Goal: Information Seeking & Learning: Learn about a topic

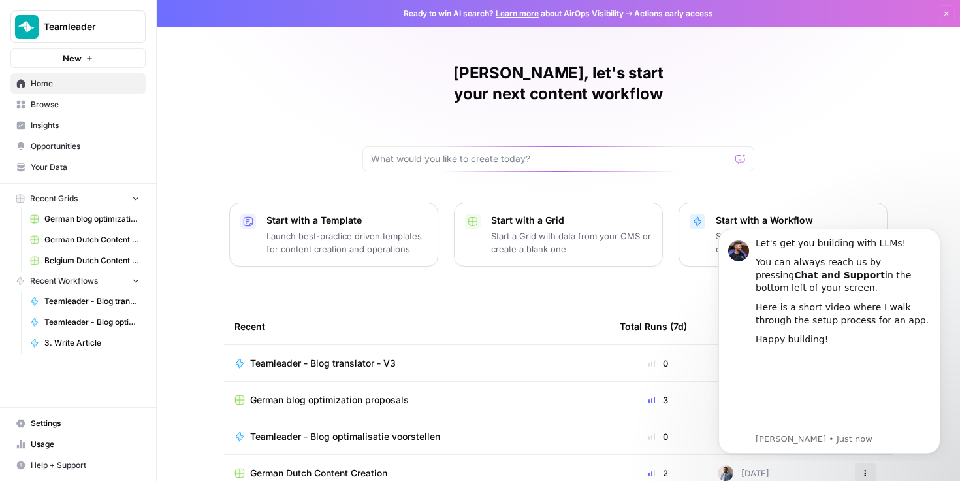
click at [57, 164] on span "Your Data" at bounding box center [85, 167] width 109 height 12
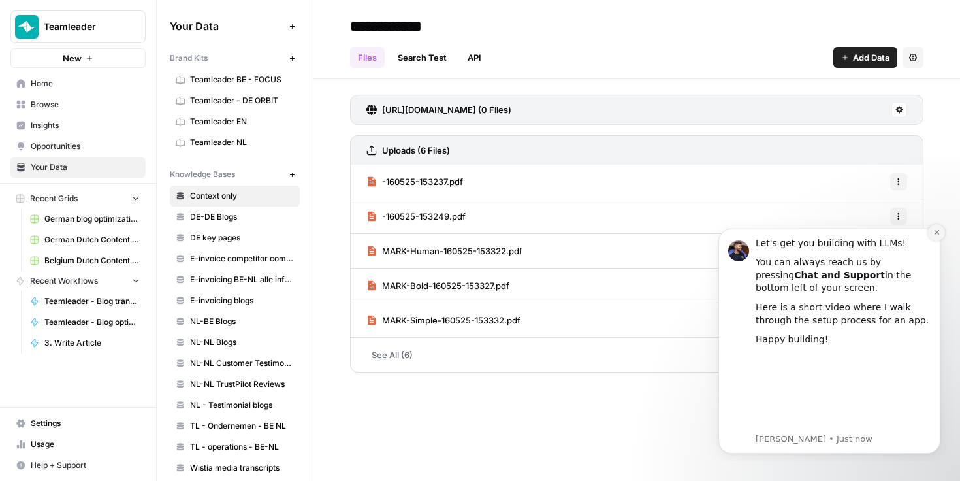
click at [938, 233] on icon "Dismiss notification" at bounding box center [936, 232] width 7 height 7
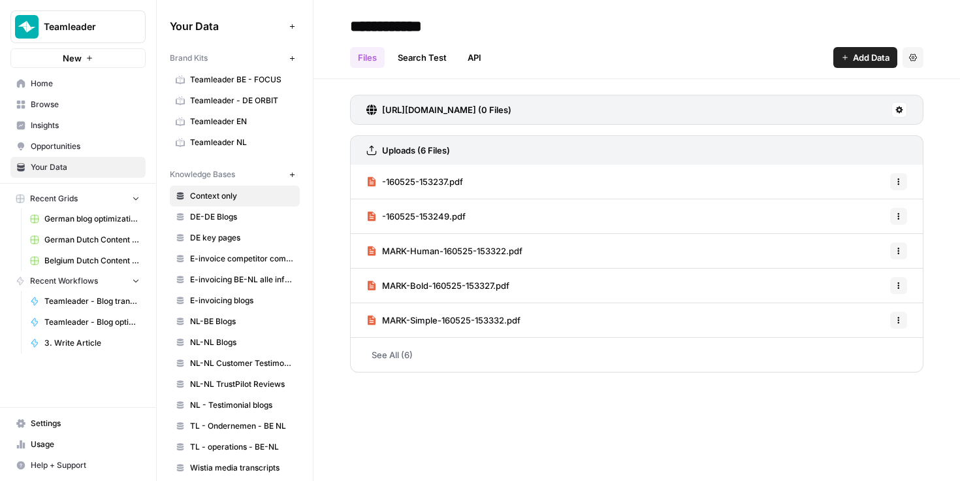
click at [233, 216] on span "DE-DE Blogs" at bounding box center [242, 217] width 104 height 12
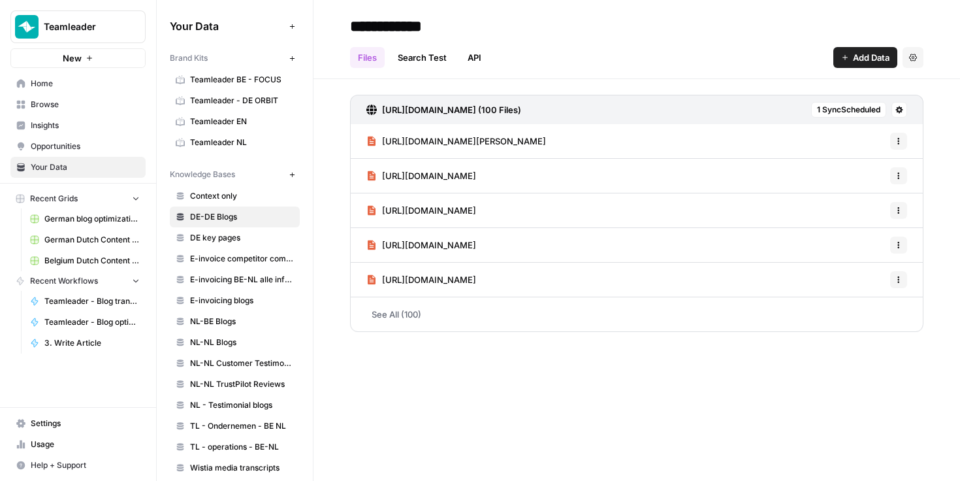
click at [50, 103] on span "Browse" at bounding box center [85, 105] width 109 height 12
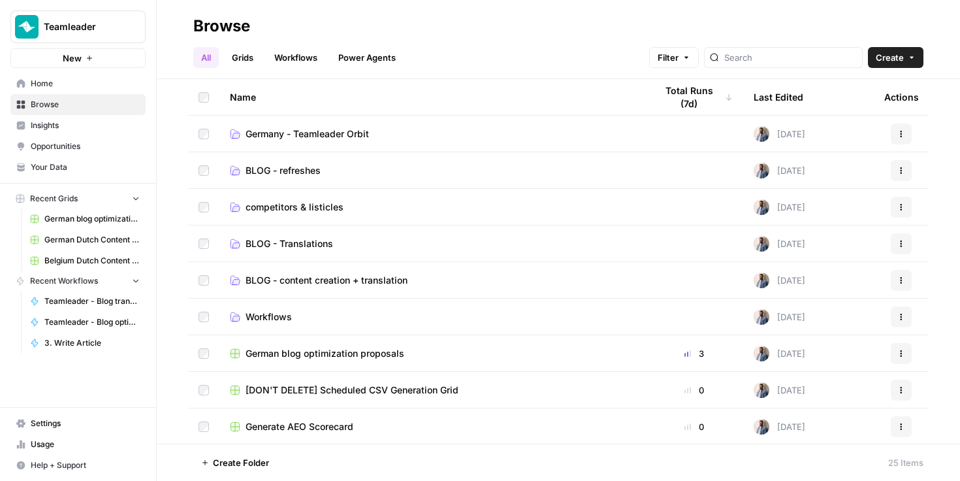
click at [63, 165] on span "Your Data" at bounding box center [85, 167] width 109 height 12
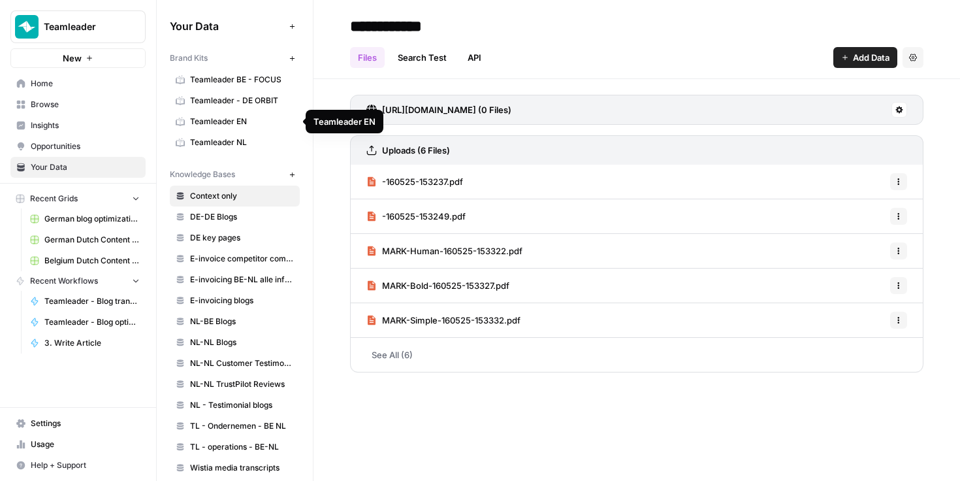
click at [227, 210] on link "DE-DE Blogs" at bounding box center [235, 216] width 130 height 21
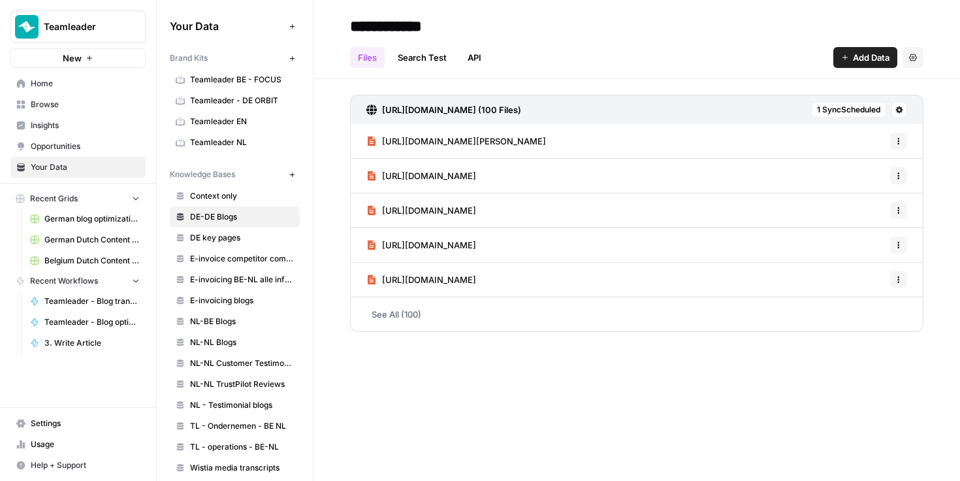
click at [478, 52] on link "API" at bounding box center [474, 57] width 29 height 21
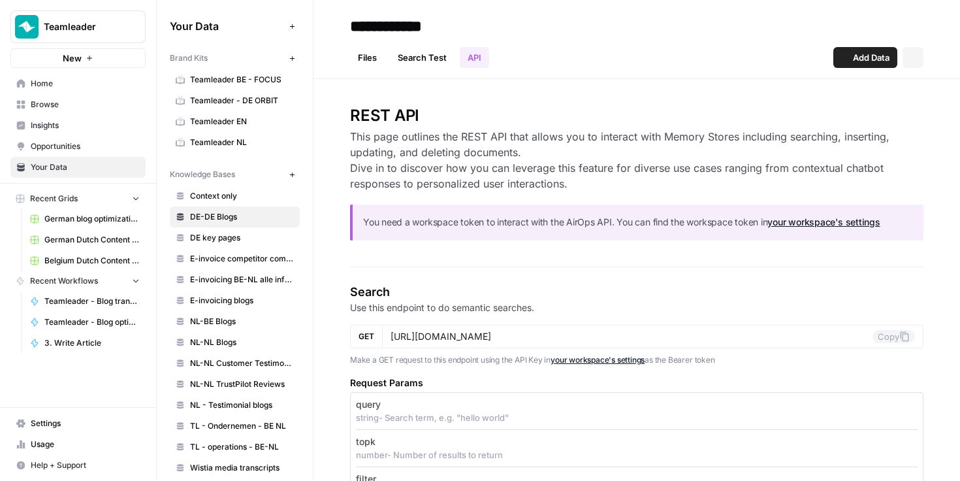
click at [436, 51] on link "Search Test" at bounding box center [422, 57] width 65 height 21
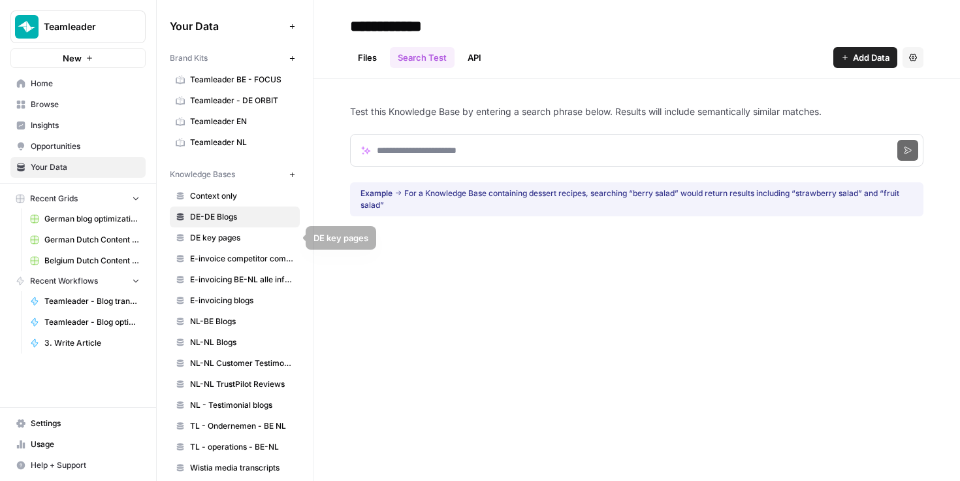
click at [50, 144] on span "Opportunities" at bounding box center [85, 146] width 109 height 12
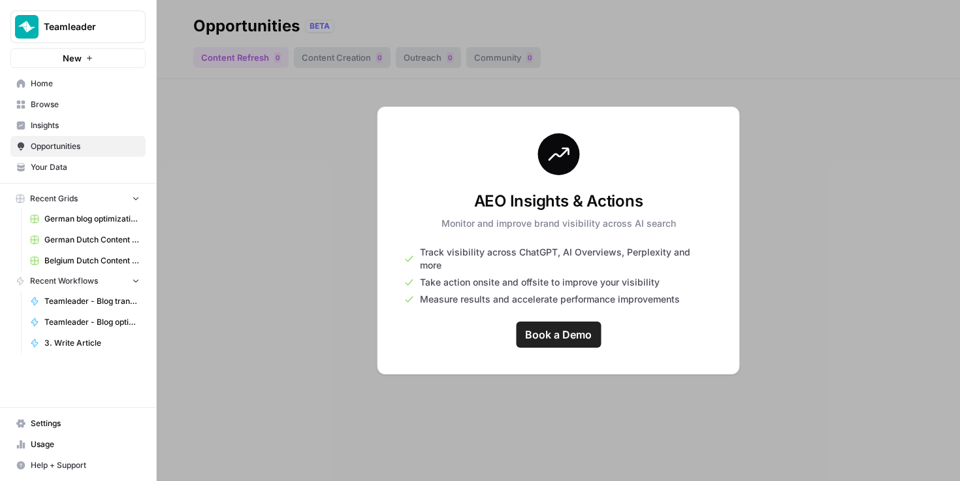
click at [47, 118] on link "Insights" at bounding box center [77, 125] width 135 height 21
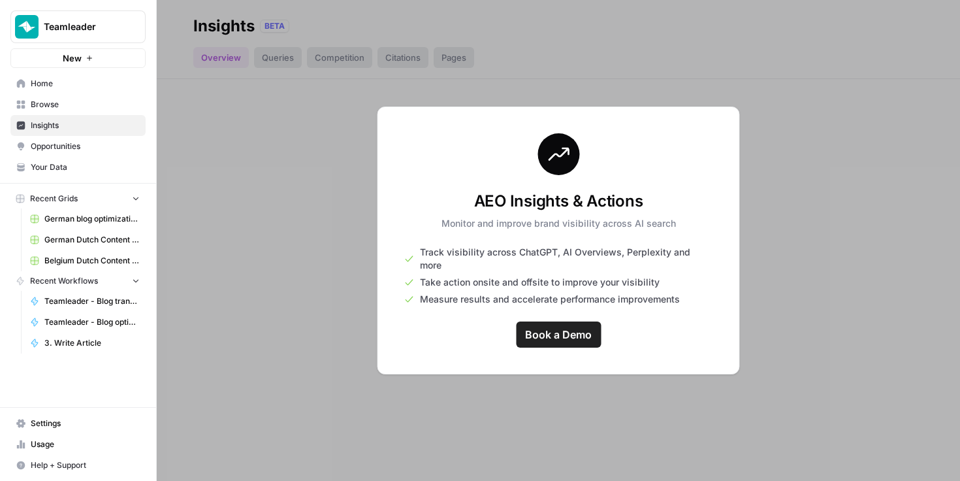
click at [63, 170] on span "Your Data" at bounding box center [85, 167] width 109 height 12
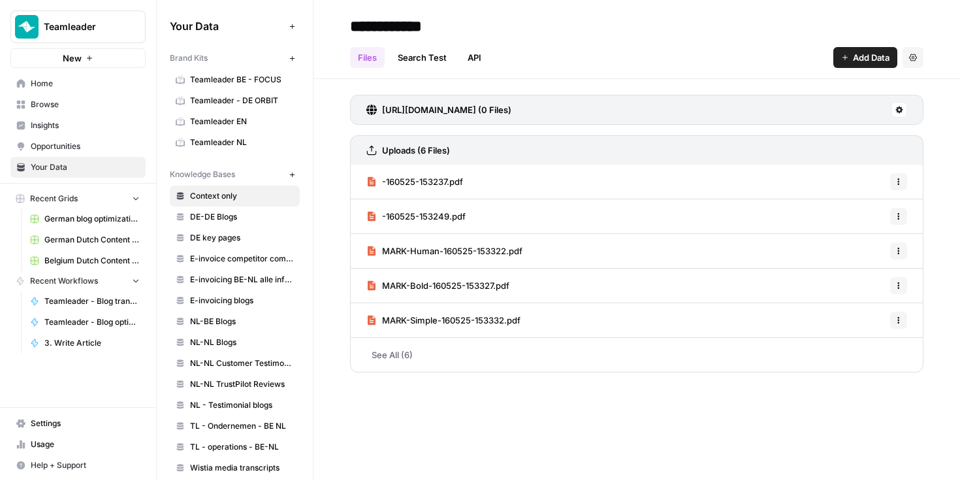
click at [46, 101] on span "Browse" at bounding box center [85, 105] width 109 height 12
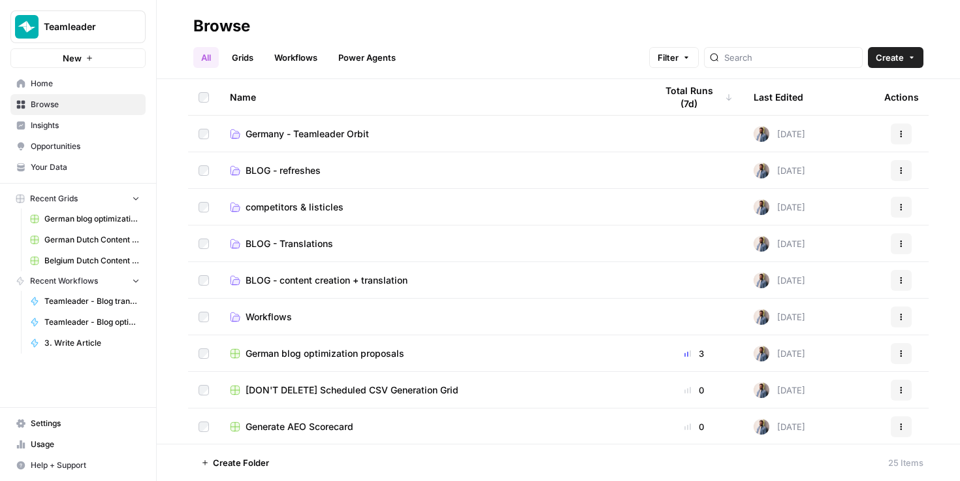
click at [67, 167] on span "Your Data" at bounding box center [85, 167] width 109 height 12
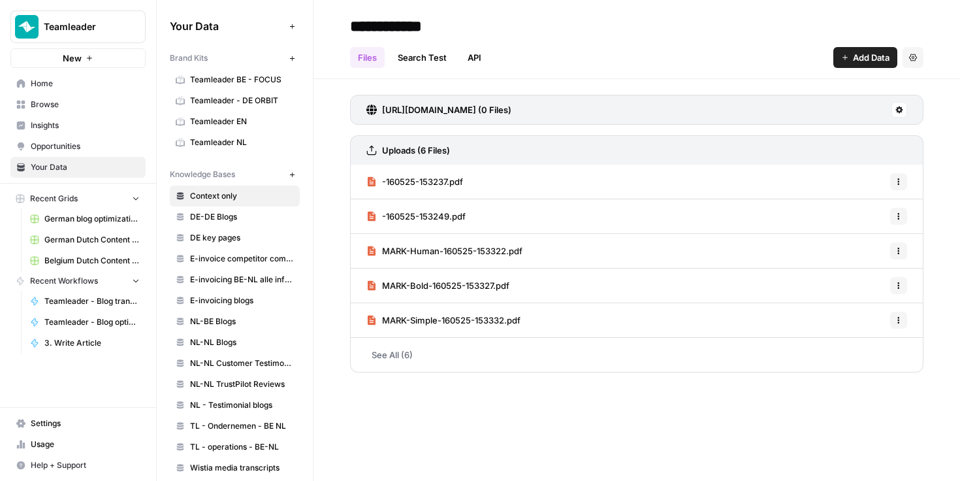
click at [57, 96] on link "Browse" at bounding box center [77, 104] width 135 height 21
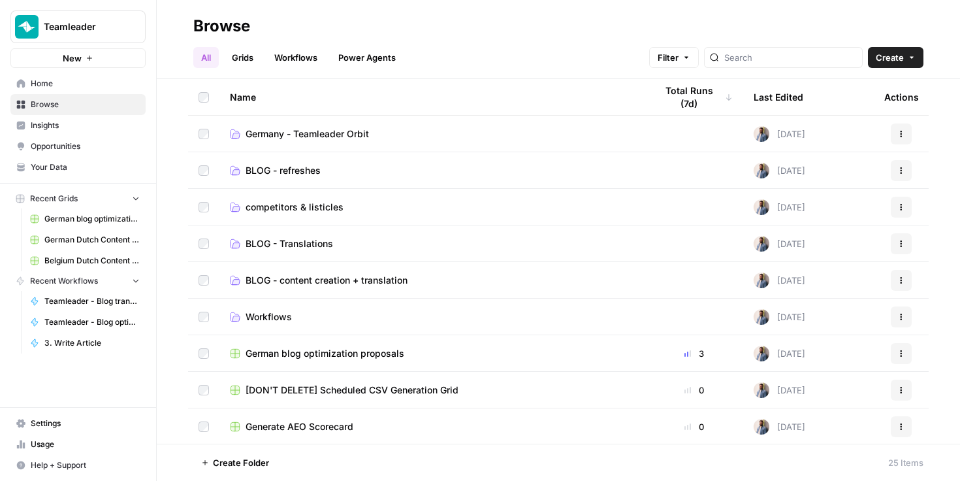
click at [58, 138] on link "Opportunities" at bounding box center [77, 146] width 135 height 21
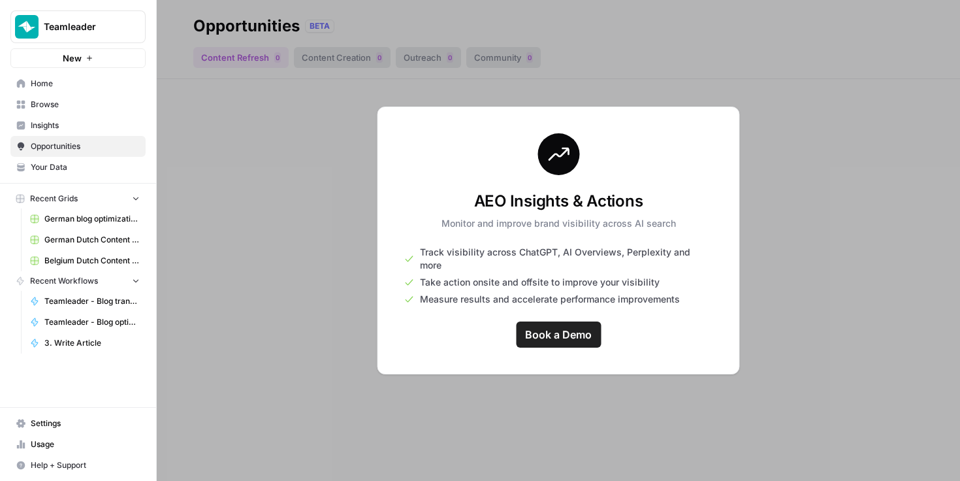
click at [57, 121] on span "Insights" at bounding box center [85, 126] width 109 height 12
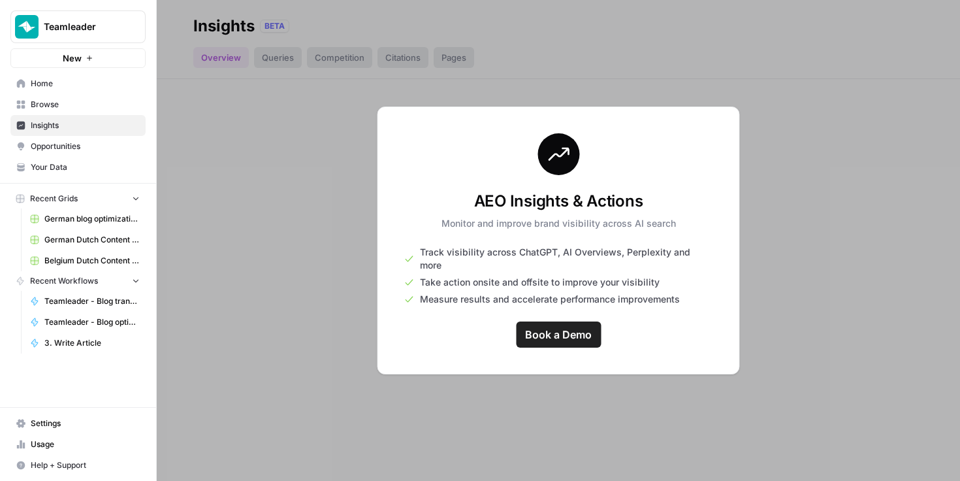
click at [64, 160] on link "Your Data" at bounding box center [77, 167] width 135 height 21
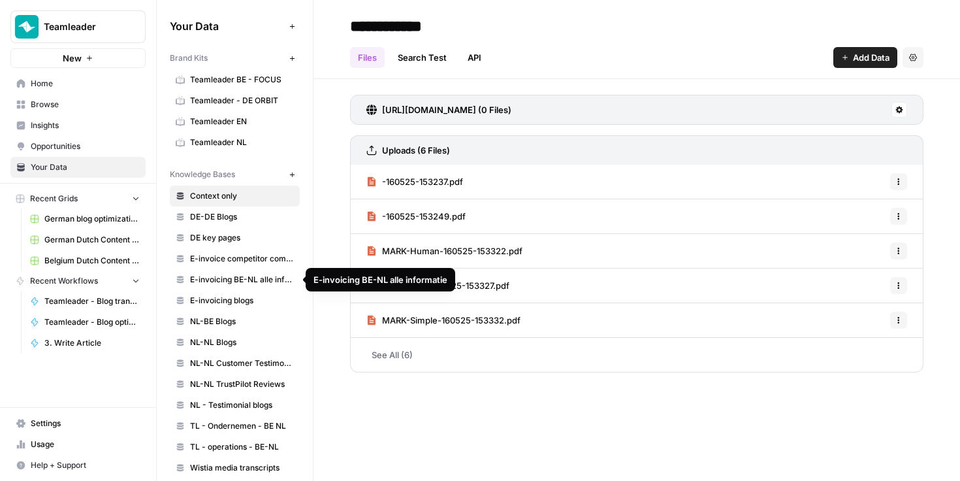
scroll to position [13, 0]
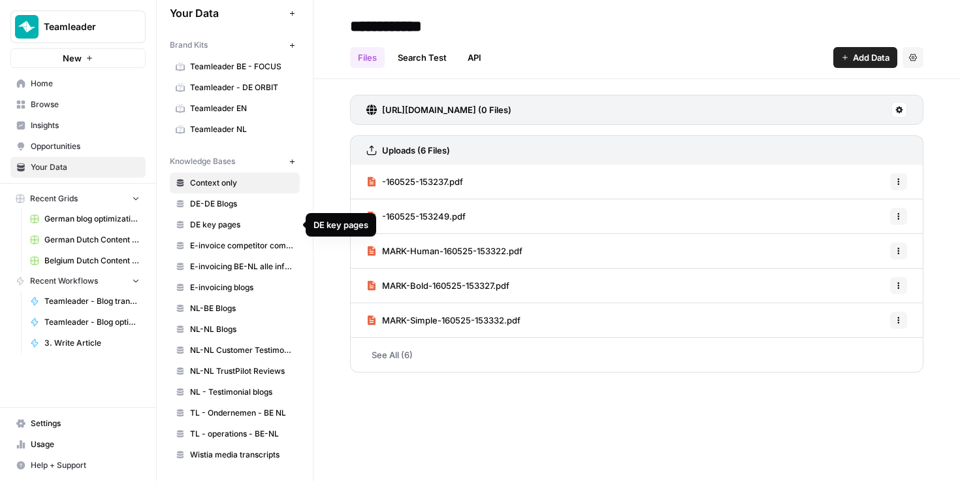
click at [214, 229] on span "DE key pages" at bounding box center [242, 225] width 104 height 12
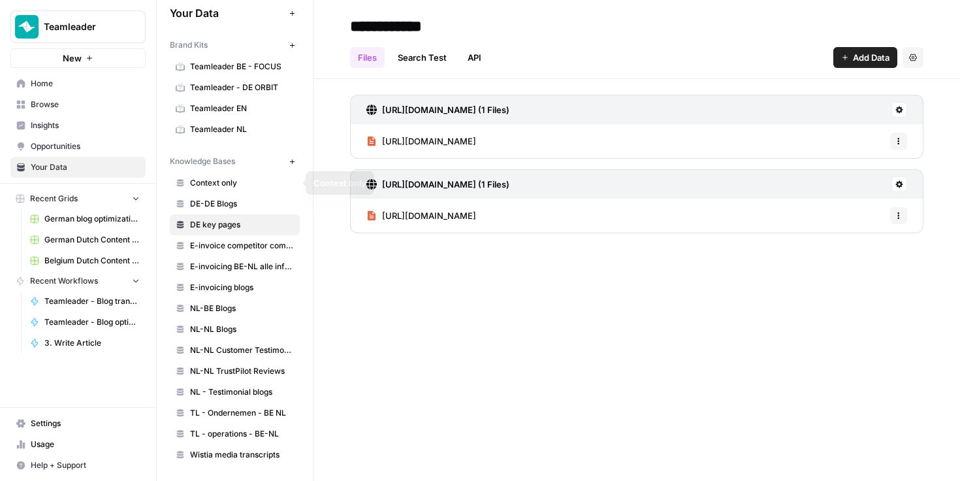
click at [204, 199] on span "DE-DE Blogs" at bounding box center [242, 204] width 104 height 12
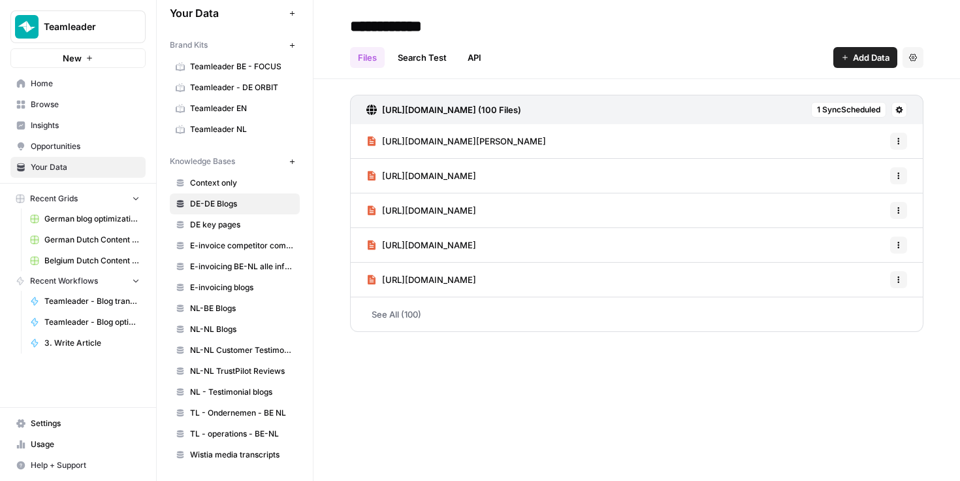
click at [521, 110] on h3 "[URL][DOMAIN_NAME] (100 Files)" at bounding box center [451, 109] width 139 height 13
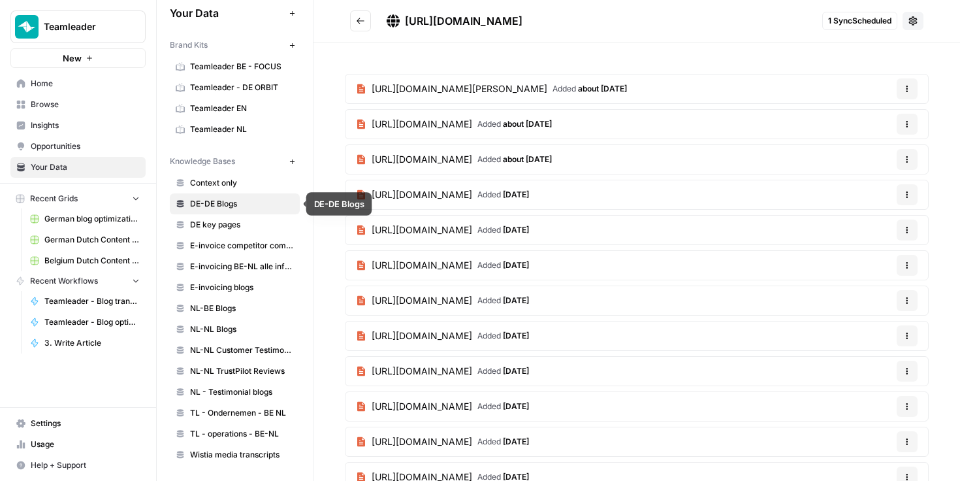
click at [214, 181] on span "Context only" at bounding box center [242, 183] width 104 height 12
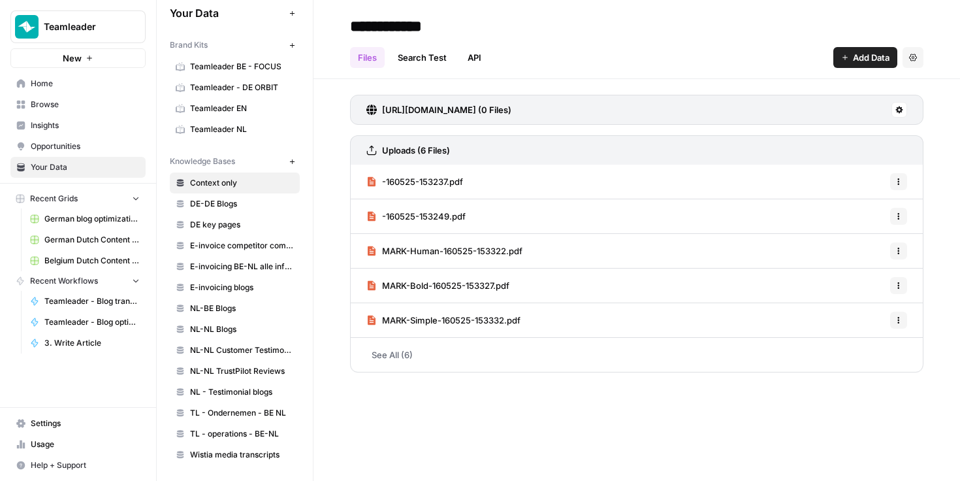
click at [214, 198] on span "DE-DE Blogs" at bounding box center [242, 204] width 104 height 12
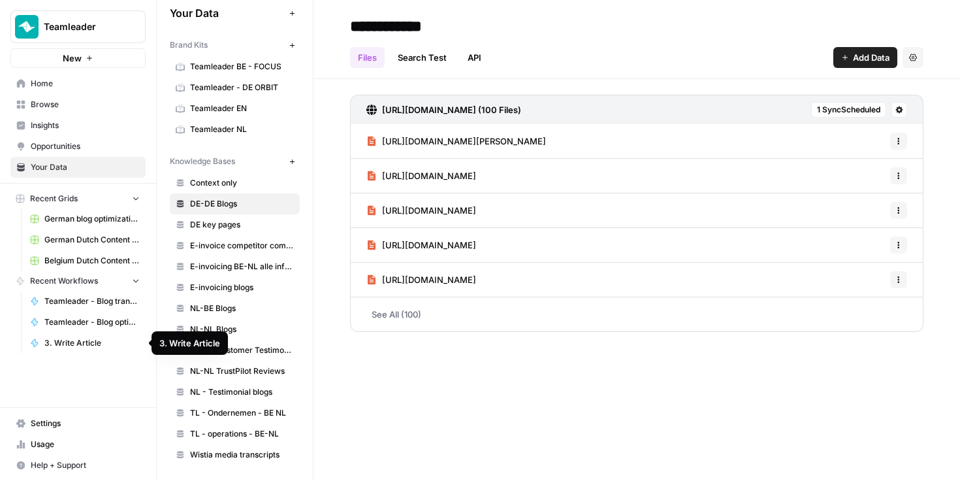
click at [76, 347] on span "3. Write Article" at bounding box center [91, 343] width 95 height 12
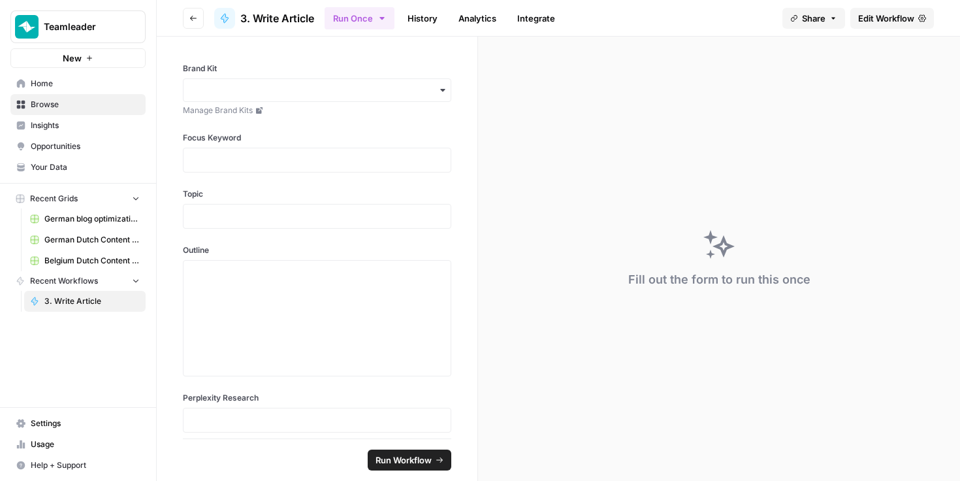
click at [57, 280] on span "Recent Workflows" at bounding box center [64, 281] width 68 height 12
click at [133, 280] on icon "button" at bounding box center [135, 280] width 9 height 9
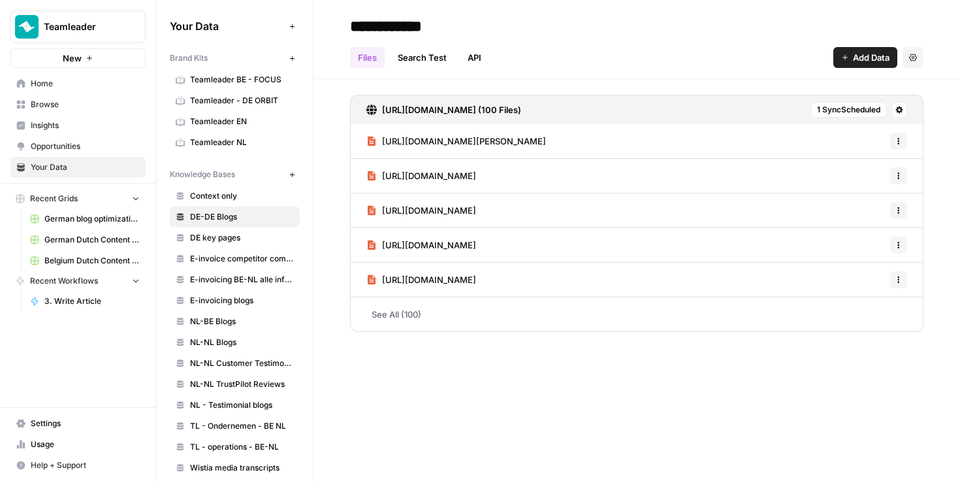
click at [67, 305] on span "3. Write Article" at bounding box center [91, 301] width 95 height 12
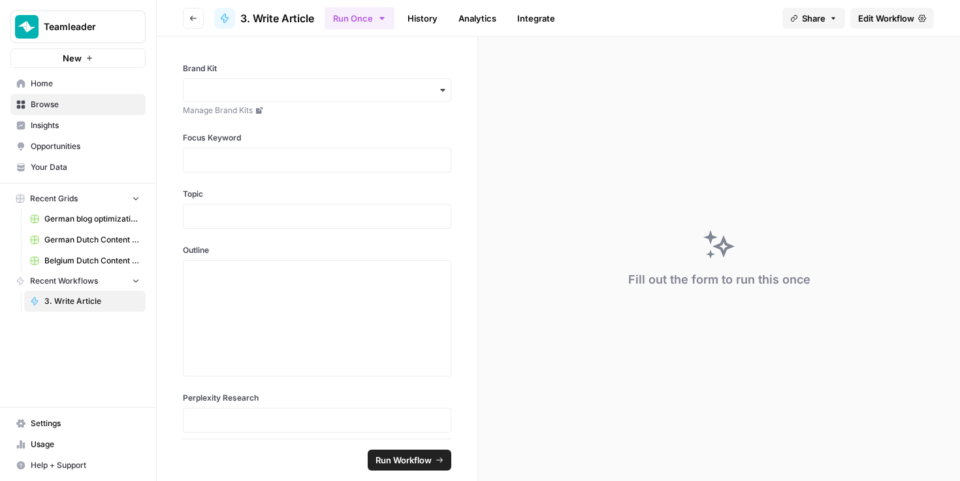
click at [191, 16] on icon "button" at bounding box center [193, 18] width 8 height 8
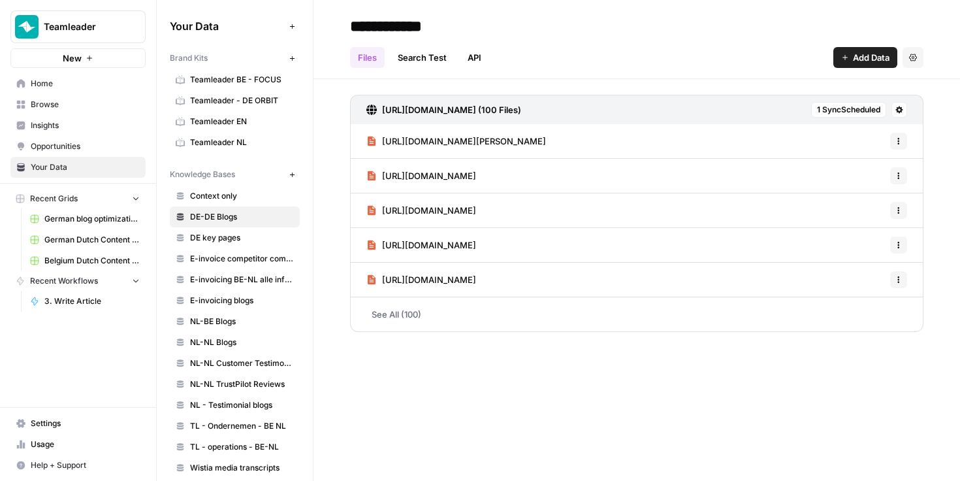
click at [134, 282] on icon "button" at bounding box center [135, 280] width 9 height 9
click at [143, 201] on button "Recent Grids" at bounding box center [77, 199] width 135 height 20
click at [142, 198] on button "Recent Grids" at bounding box center [77, 199] width 135 height 20
click at [69, 89] on link "Home" at bounding box center [77, 83] width 135 height 21
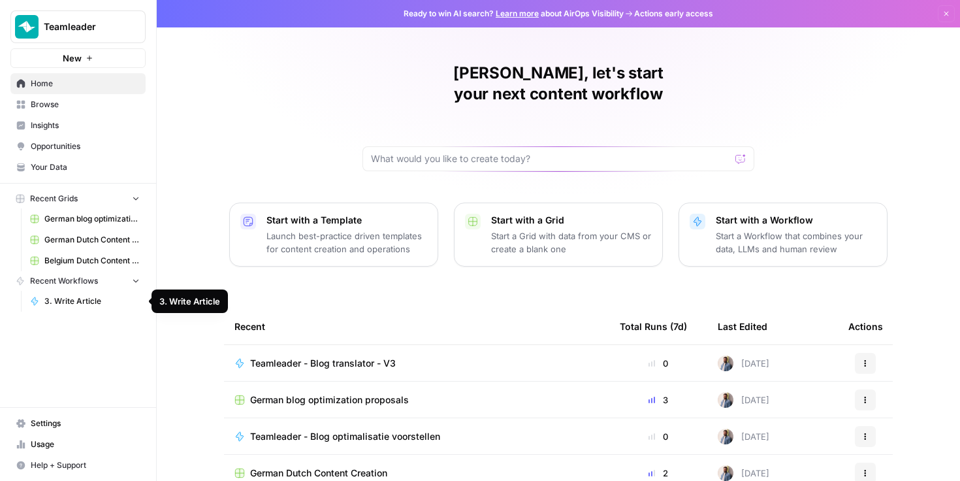
scroll to position [120, 0]
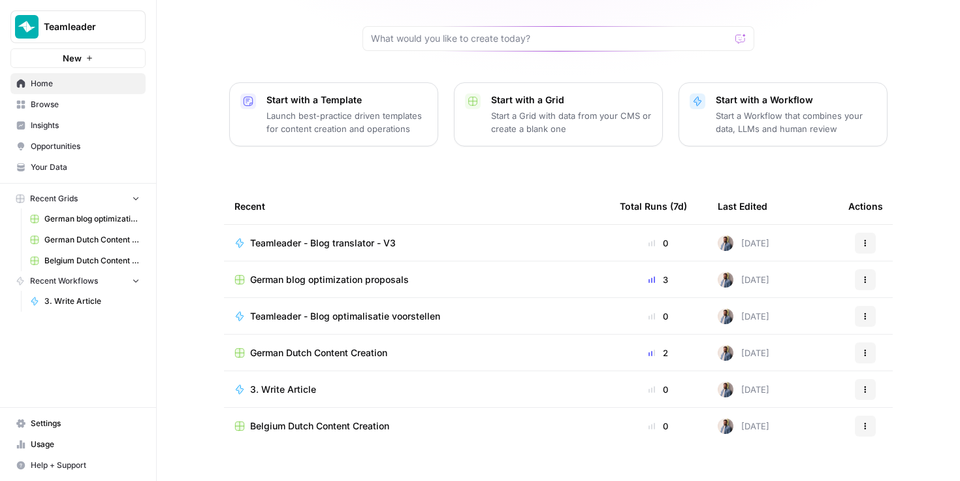
click at [68, 121] on span "Insights" at bounding box center [85, 126] width 109 height 12
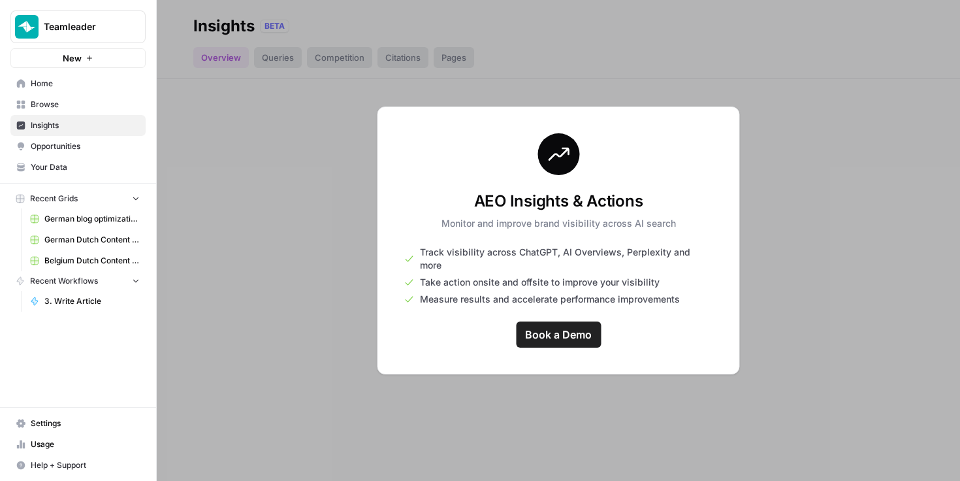
click at [65, 175] on link "Your Data" at bounding box center [77, 167] width 135 height 21
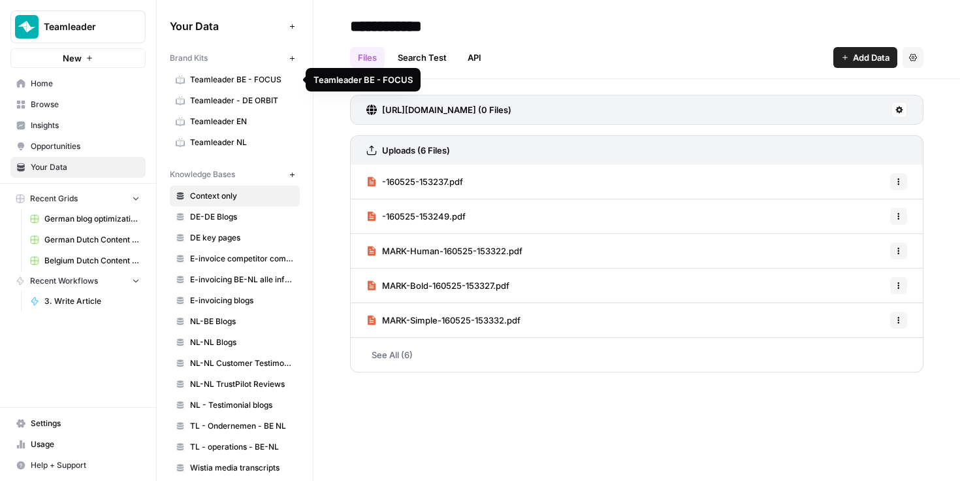
click at [207, 76] on span "Teamleader BE - FOCUS" at bounding box center [242, 80] width 104 height 12
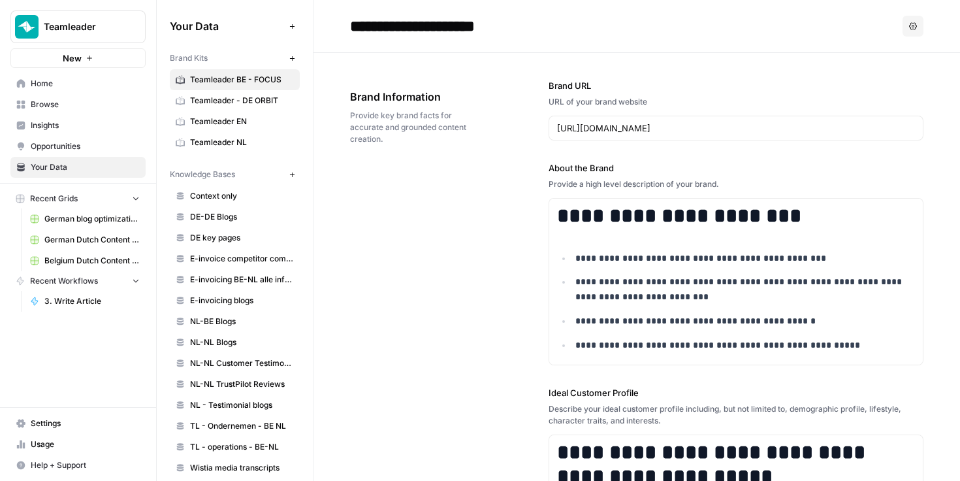
click at [216, 102] on span "Teamleader - DE ORBIT" at bounding box center [242, 101] width 104 height 12
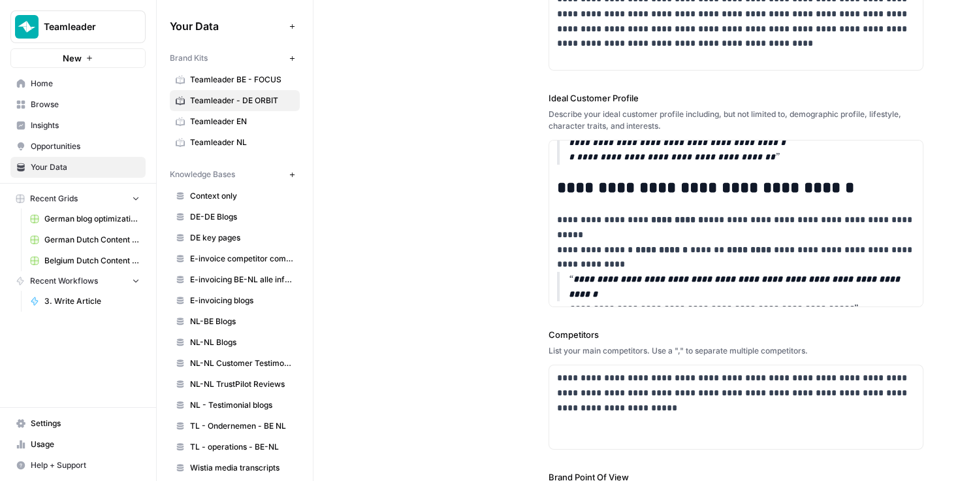
scroll to position [260, 0]
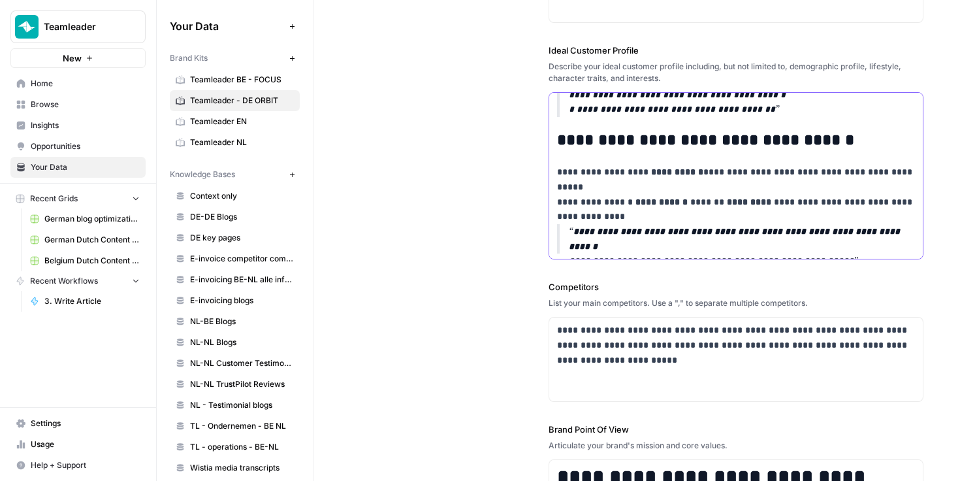
click at [797, 207] on p "**********" at bounding box center [736, 187] width 359 height 44
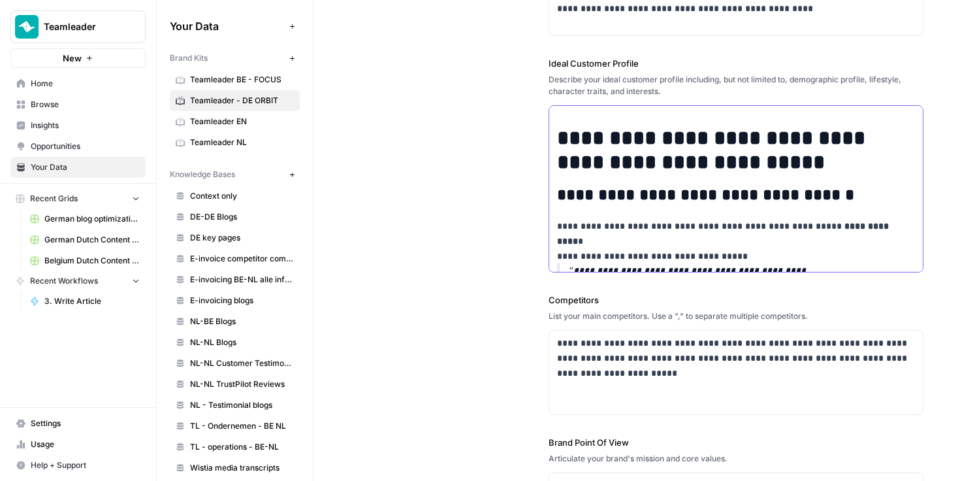
scroll to position [874, 0]
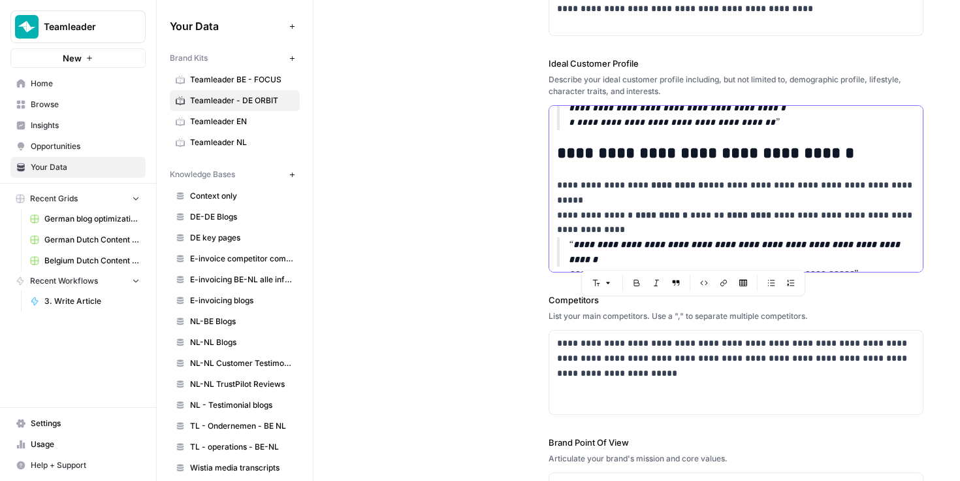
drag, startPoint x: 558, startPoint y: 120, endPoint x: 647, endPoint y: 323, distance: 222.3
click at [647, 323] on div "**********" at bounding box center [737, 236] width 376 height 860
copy div "**********"
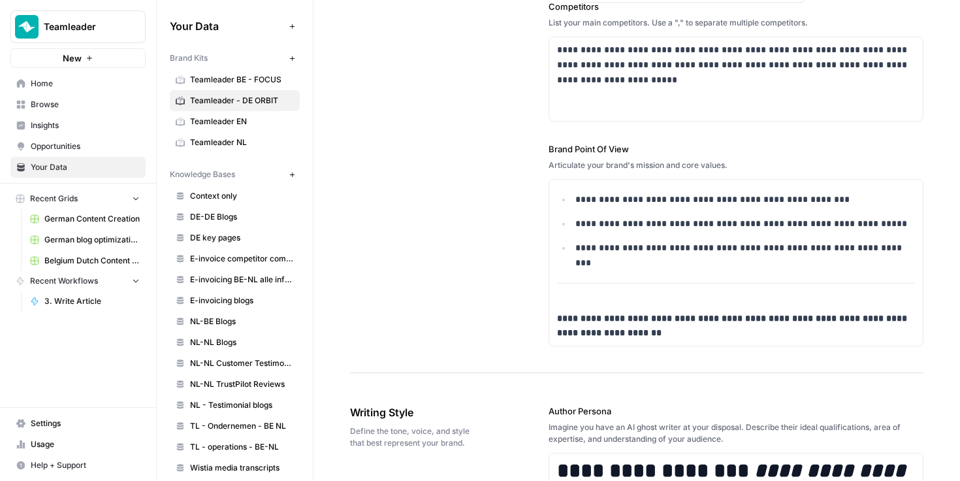
scroll to position [0, 0]
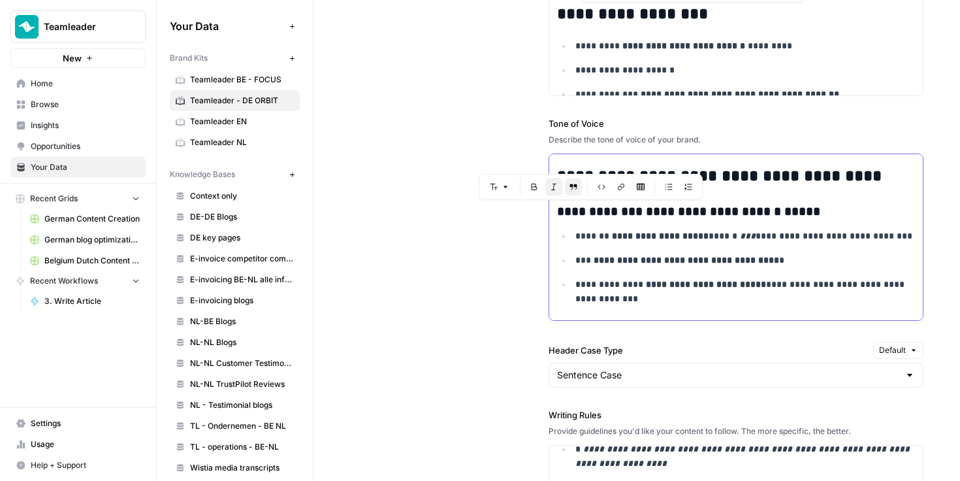
scroll to position [1381, 0]
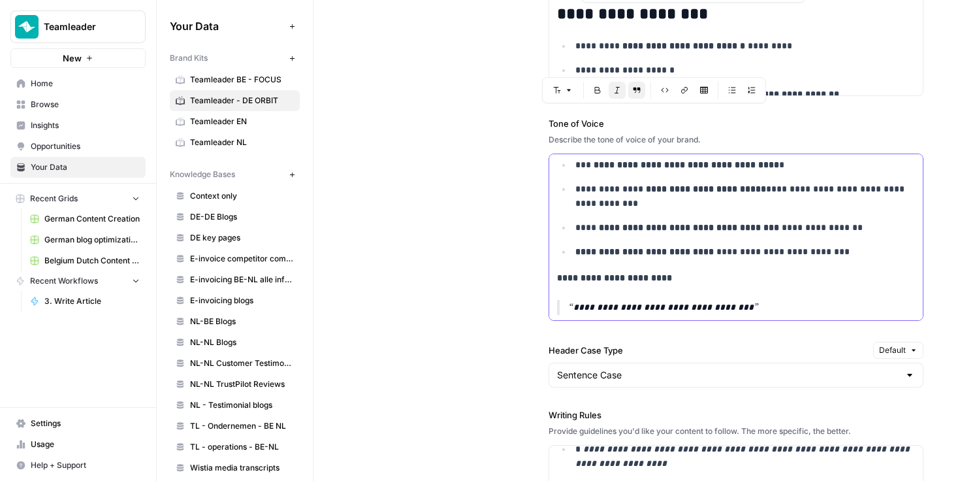
drag, startPoint x: 572, startPoint y: 211, endPoint x: 775, endPoint y: 314, distance: 227.3
copy div "**********"
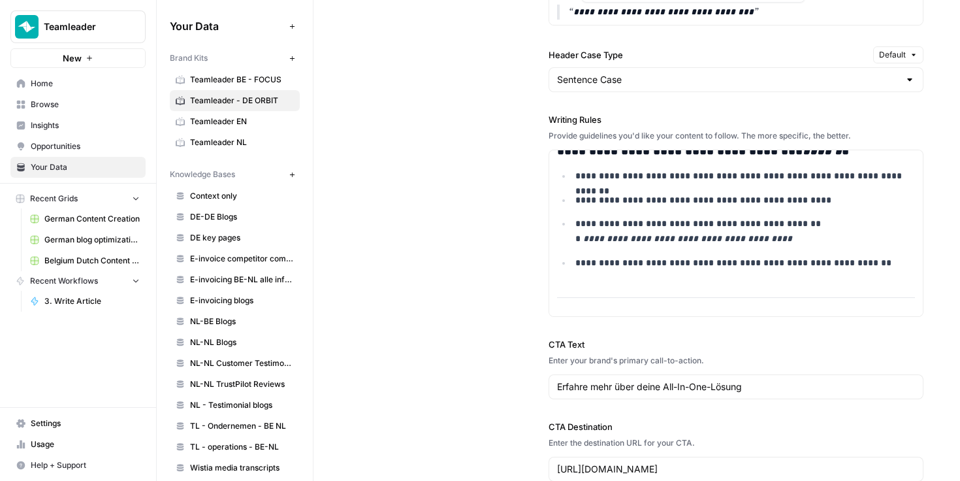
scroll to position [0, 0]
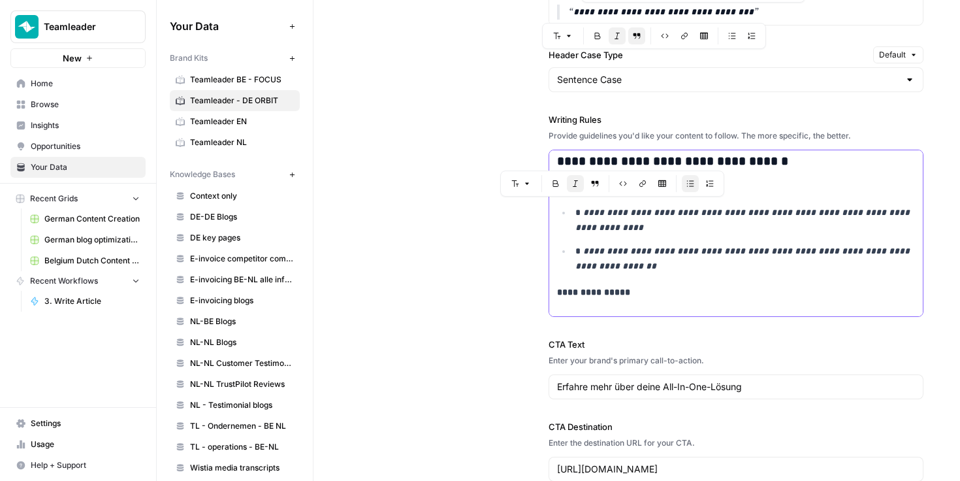
scroll to position [2825, 0]
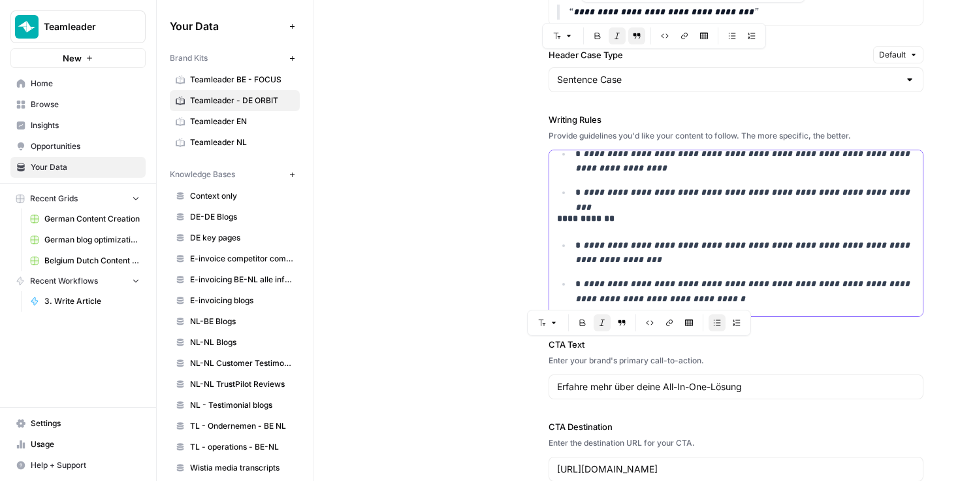
drag, startPoint x: 559, startPoint y: 206, endPoint x: 687, endPoint y: 367, distance: 205.4
click at [687, 367] on div "**********" at bounding box center [737, 33] width 376 height 948
copy div "**********"
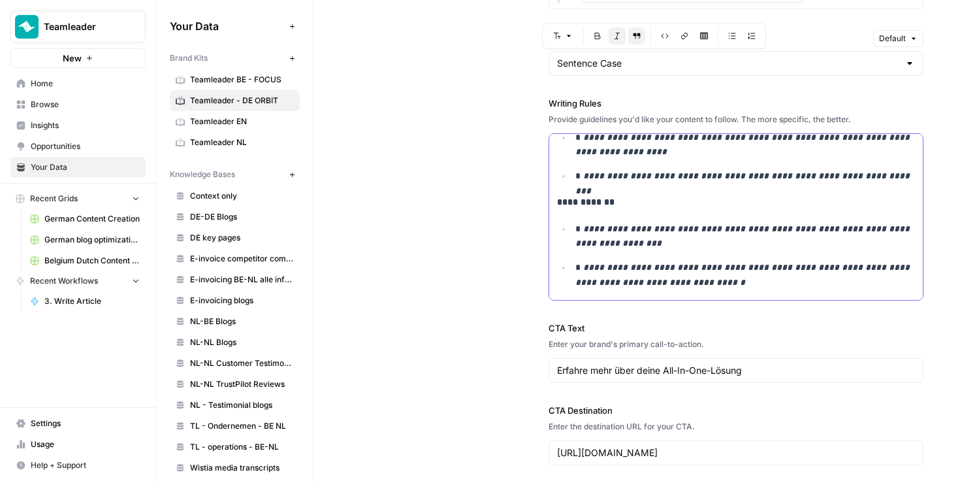
scroll to position [1377, 0]
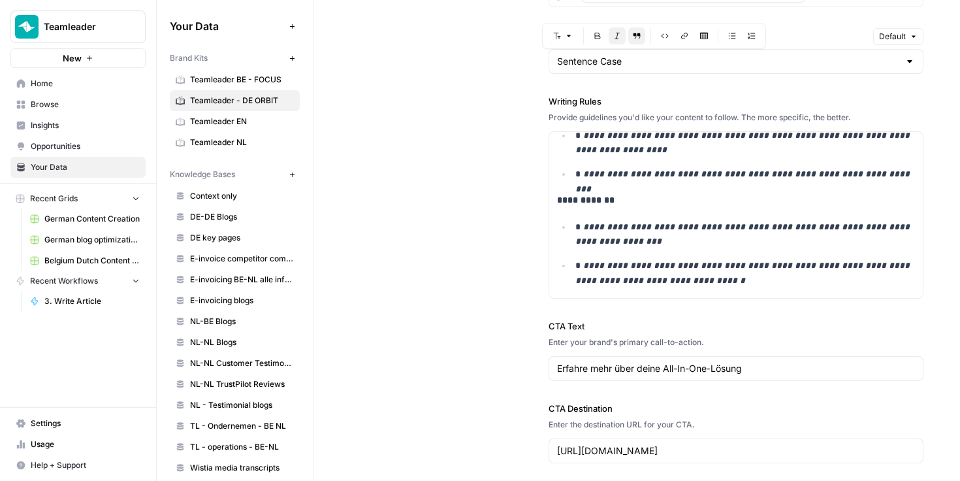
click at [475, 287] on div "**********" at bounding box center [636, 15] width 573 height 949
